Goal: Register for event/course

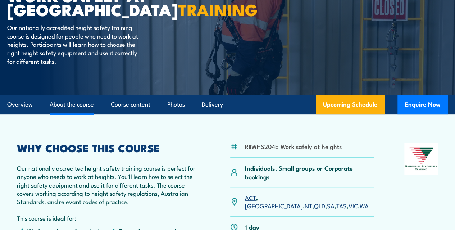
scroll to position [90, 0]
